Goal: Navigation & Orientation: Find specific page/section

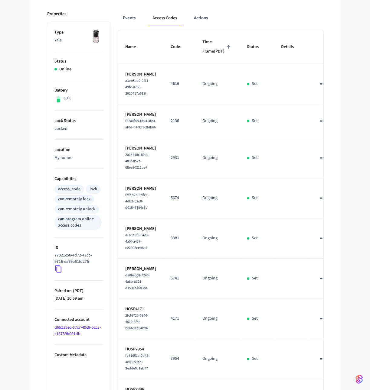
scroll to position [168, 0]
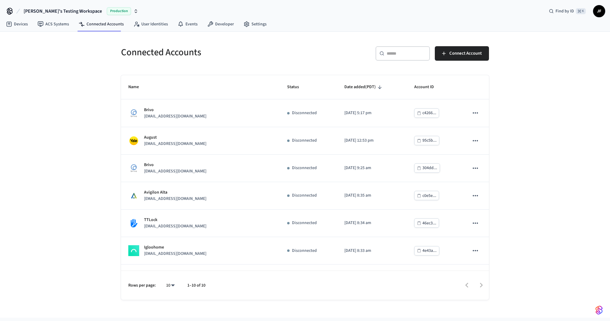
click at [306, 42] on div "​ ​ Connect Account" at bounding box center [394, 52] width 187 height 27
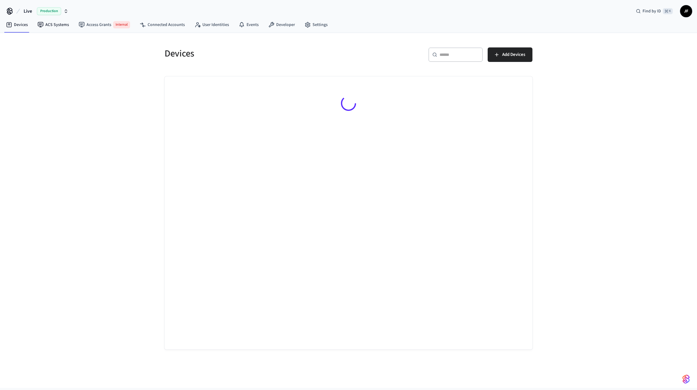
click at [29, 12] on span "Live" at bounding box center [28, 11] width 8 height 7
type input "*****"
click at [32, 38] on span "StayFlexi Production" at bounding box center [27, 39] width 38 height 6
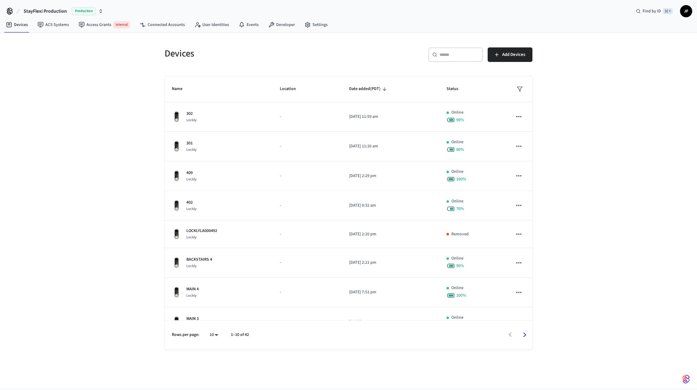
click at [125, 93] on div "Devices ​ ​ Add Devices Name Location Date added (PDT) Status 302 Lockly - [DAT…" at bounding box center [348, 210] width 697 height 355
click at [326, 49] on h5 "Devices" at bounding box center [254, 53] width 180 height 12
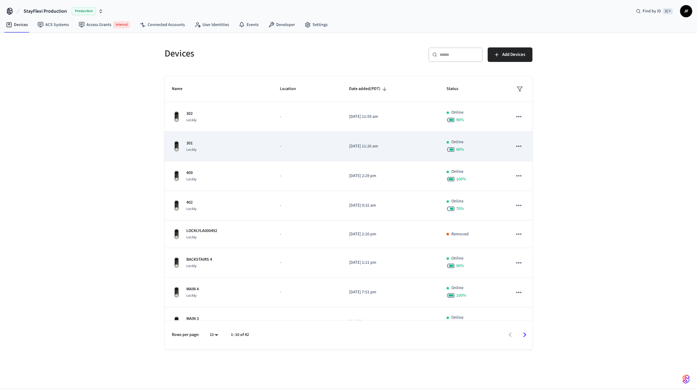
click at [294, 143] on p "-" at bounding box center [307, 146] width 55 height 6
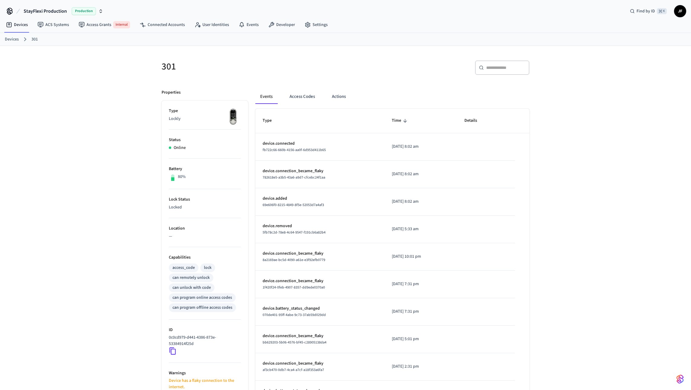
click at [111, 83] on div "301 ​ ​ Properties Type Lockly Status Online Battery 80% Lock Status Locked Loc…" at bounding box center [345, 262] width 691 height 433
click at [37, 113] on div "301 ​ ​ Properties Type Lockly Status Online Battery 80% Lock Status Locked Loc…" at bounding box center [345, 262] width 691 height 433
click at [13, 49] on div "301 ​ ​ Properties Type Lockly Status Online Battery 80% Lock Status Locked Loc…" at bounding box center [345, 262] width 691 height 433
click at [13, 42] on link "Devices" at bounding box center [12, 39] width 14 height 6
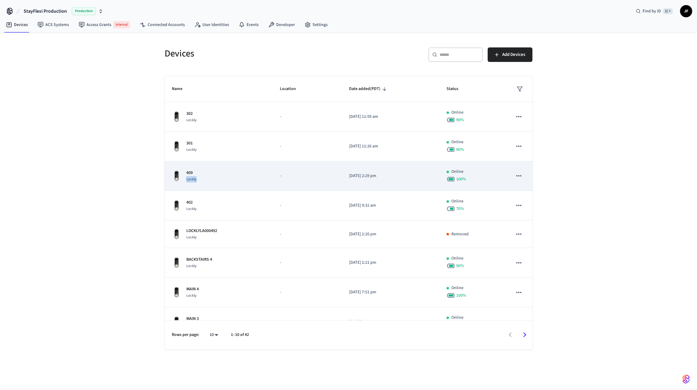
drag, startPoint x: 235, startPoint y: 174, endPoint x: 226, endPoint y: 186, distance: 15.8
click at [226, 185] on td "409 Lockly" at bounding box center [218, 176] width 108 height 30
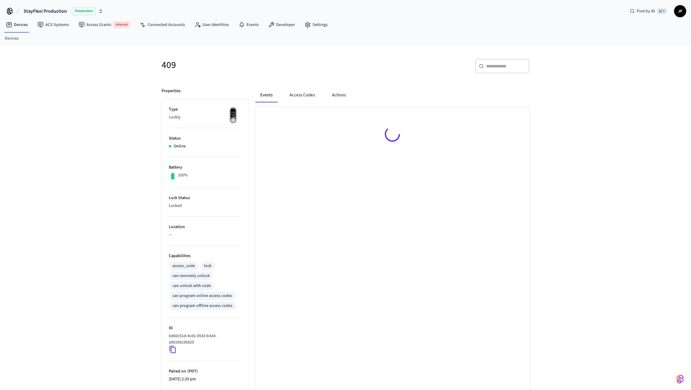
click at [226, 202] on li "Lock Status Locked" at bounding box center [205, 202] width 72 height 29
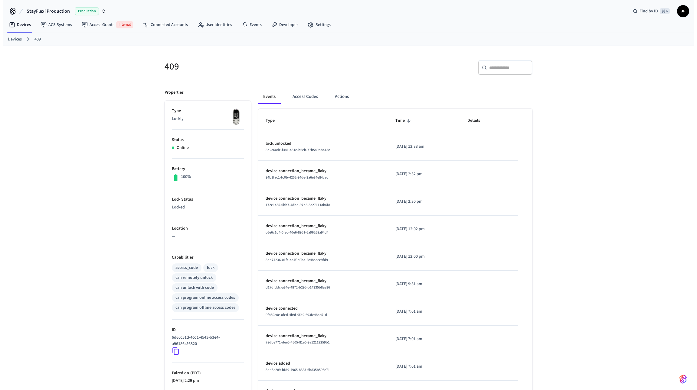
scroll to position [58, 0]
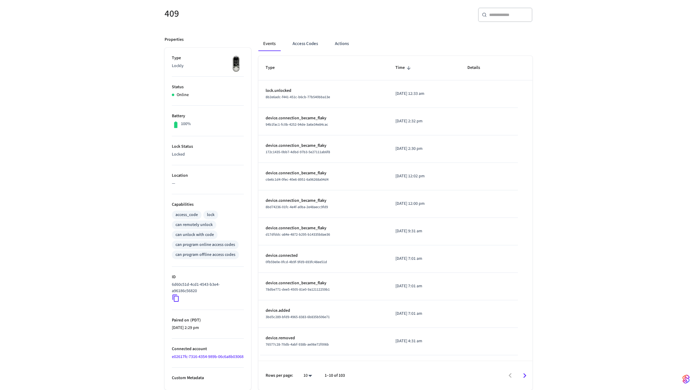
click at [307, 376] on body "StayFlexi Production Production Find by ID ⌘ K JF Devices ACS Systems Access Gr…" at bounding box center [348, 168] width 697 height 443
click at [305, 354] on li "25" at bounding box center [302, 357] width 16 height 16
type input "**"
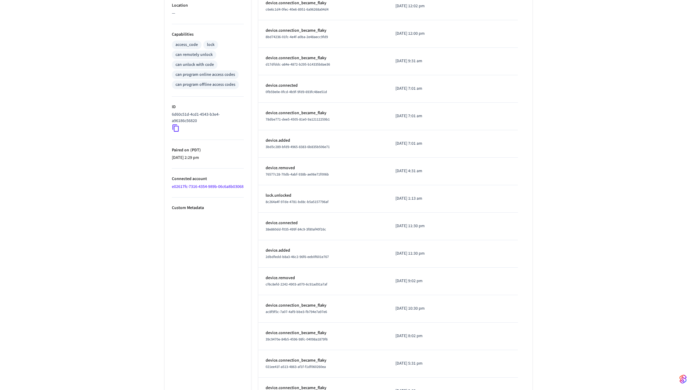
scroll to position [0, 0]
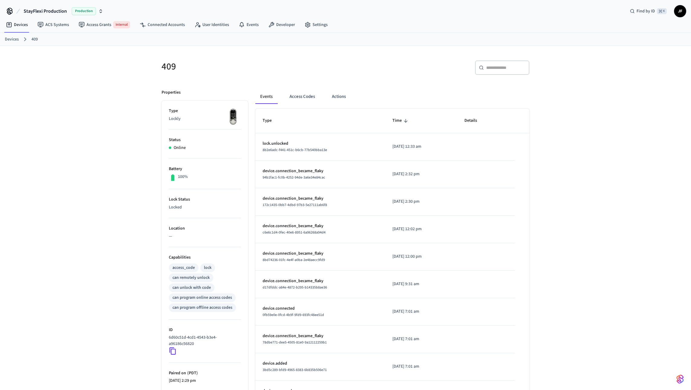
click at [508, 69] on input "text" at bounding box center [505, 68] width 39 height 6
type input "*********"
click at [402, 71] on div "​ ​" at bounding box center [439, 69] width 180 height 19
click at [338, 70] on h5 "409" at bounding box center [251, 66] width 180 height 12
click at [15, 41] on link "Devices" at bounding box center [12, 39] width 14 height 6
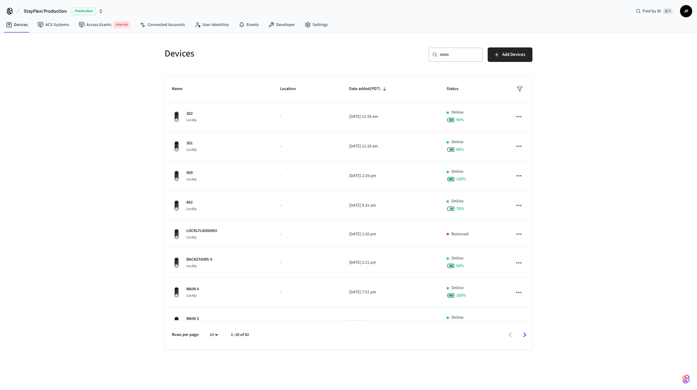
click at [589, 160] on div "Devices ​ ​ Add Devices Name Location Date added (PDT) Status 302 Lockly - [DAT…" at bounding box center [348, 210] width 697 height 355
click at [365, 45] on div "​ ​ Add Devices" at bounding box center [438, 53] width 187 height 27
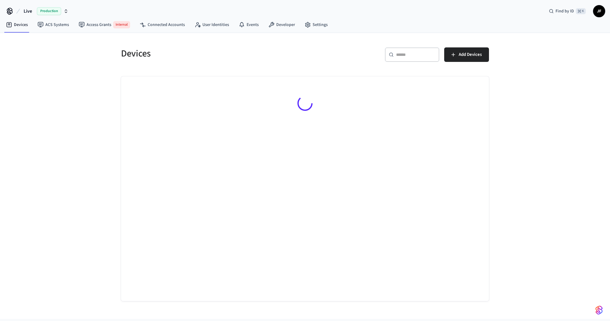
click at [29, 11] on span "Live" at bounding box center [28, 11] width 8 height 7
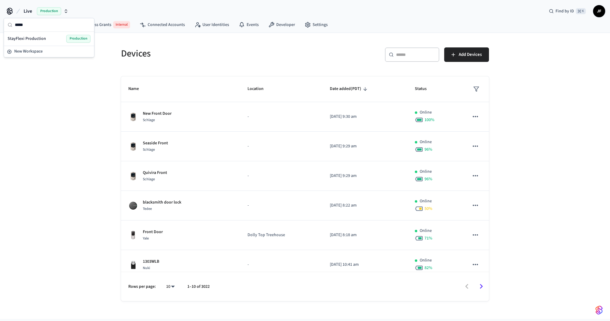
type input "*****"
click at [30, 35] on div "StayFlexi Production Production" at bounding box center [49, 39] width 83 height 8
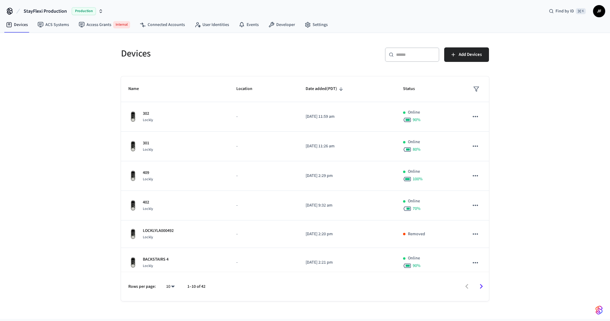
click at [175, 63] on div "Devices" at bounding box center [207, 53] width 187 height 27
click at [196, 41] on div "Devices" at bounding box center [207, 53] width 187 height 27
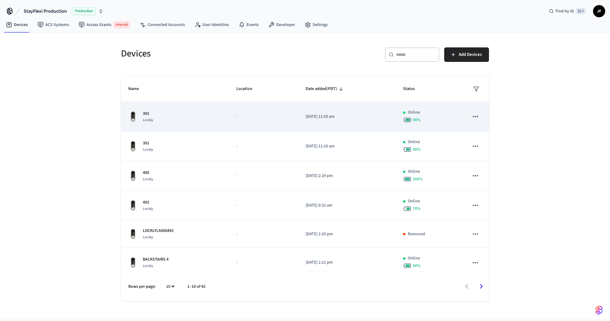
click at [190, 106] on td "302 Lockly" at bounding box center [175, 117] width 108 height 30
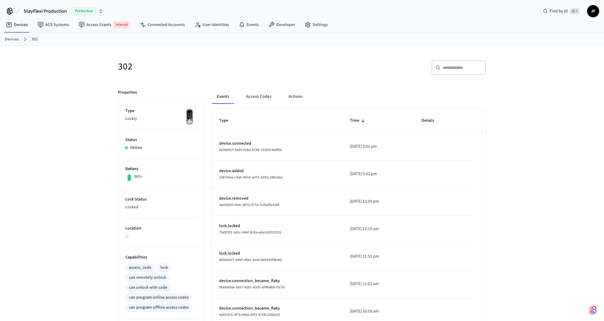
click at [277, 70] on h5 "302" at bounding box center [208, 66] width 180 height 12
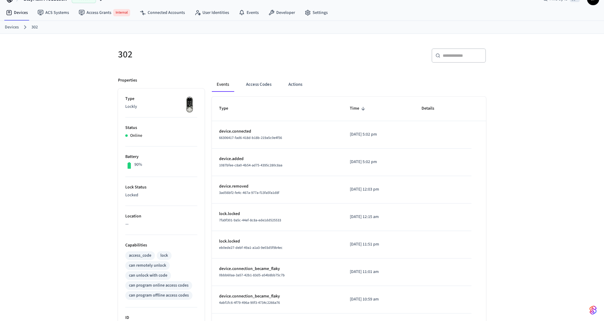
scroll to position [28, 0]
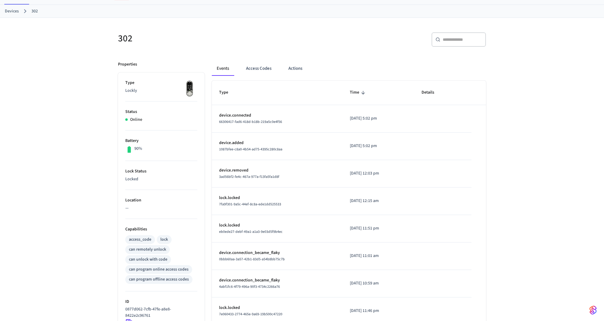
click at [526, 129] on div "302 ​ ​ Properties Type Lockly Status Online Battery 90% Lock Status Locked Loc…" at bounding box center [302, 216] width 604 height 397
click at [534, 112] on div "302 ​ ​ Properties Type Lockly Status Online Battery 90% Lock Status Locked Loc…" at bounding box center [302, 216] width 604 height 397
click at [376, 26] on div "​ ​" at bounding box center [391, 38] width 187 height 27
